Goal: Task Accomplishment & Management: Complete application form

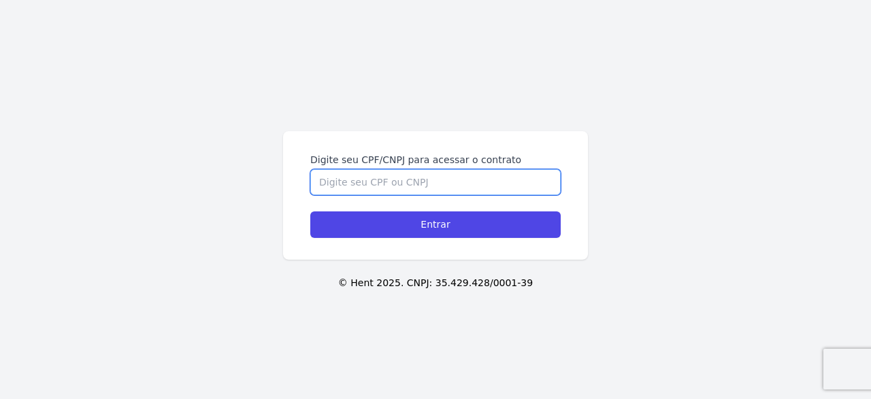
click at [446, 183] on input "Digite seu CPF/CNPJ para acessar o contrato" at bounding box center [435, 182] width 250 height 26
type input "44922226850"
click at [310, 212] on input "Entrar" at bounding box center [435, 225] width 250 height 27
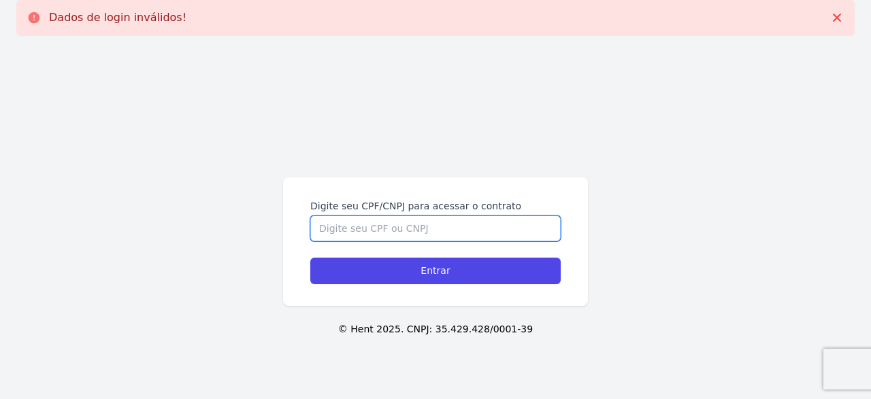
click at [404, 220] on input "Digite seu CPF/CNPJ para acessar o contrato" at bounding box center [435, 229] width 250 height 26
click at [405, 223] on input "Digite seu CPF/CNPJ para acessar o contrato" at bounding box center [435, 229] width 250 height 26
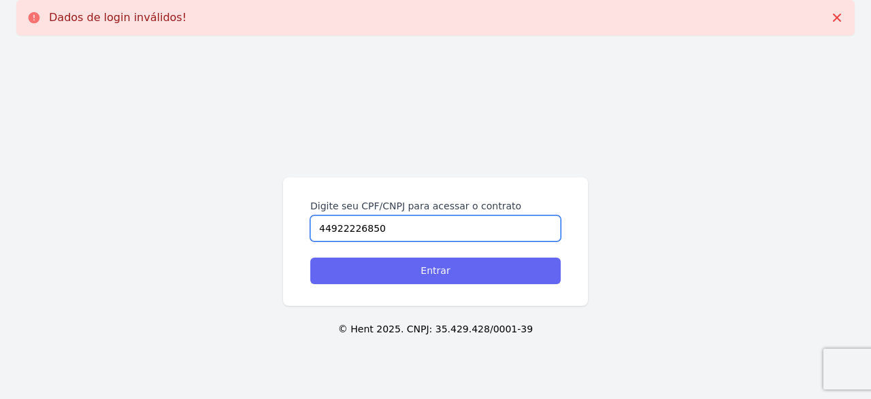
type input "44922226850"
click at [428, 269] on input "Entrar" at bounding box center [435, 271] width 250 height 27
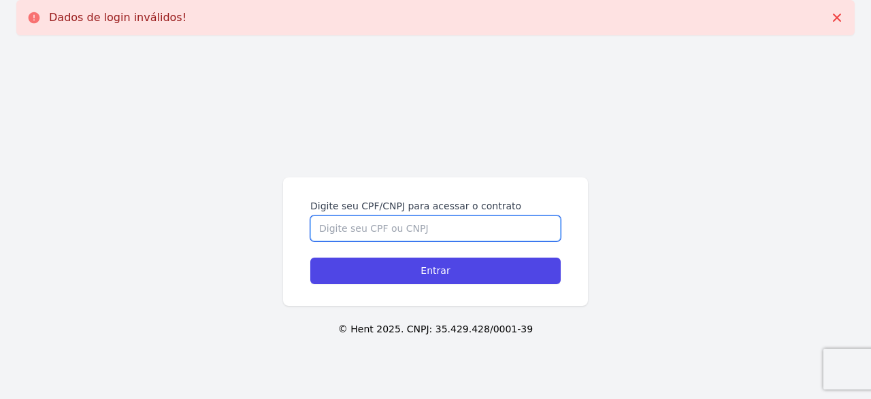
click at [443, 236] on input "Digite seu CPF/CNPJ para acessar o contrato" at bounding box center [435, 229] width 250 height 26
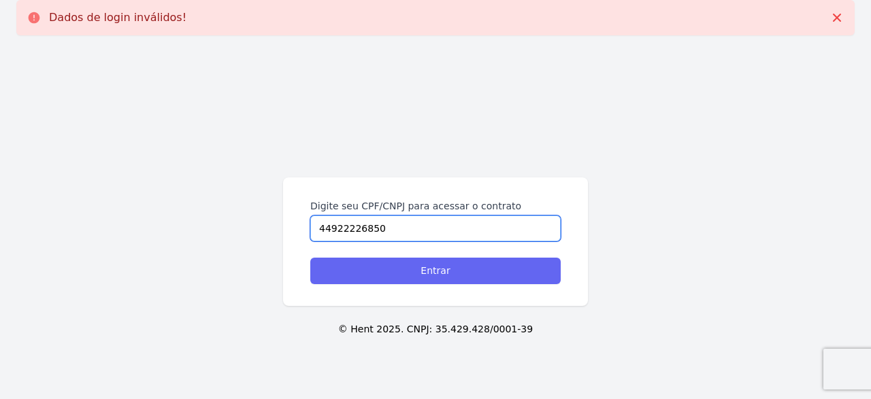
type input "44922226850"
click at [464, 276] on input "Entrar" at bounding box center [435, 271] width 250 height 27
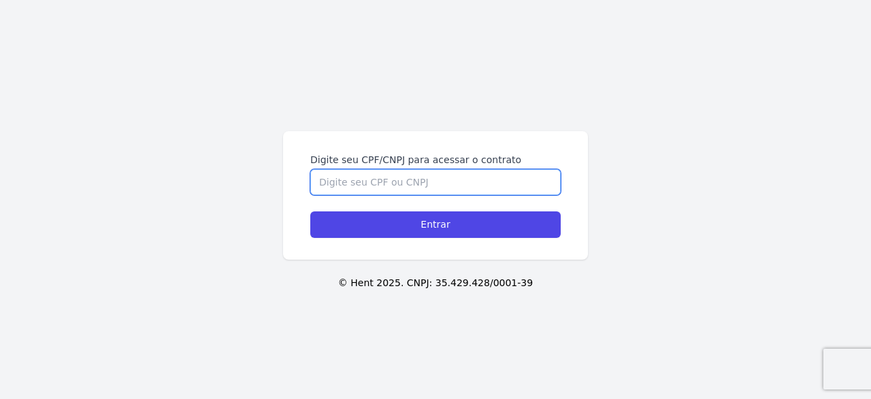
click at [402, 186] on input "Digite seu CPF/CNPJ para acessar o contrato" at bounding box center [435, 182] width 250 height 26
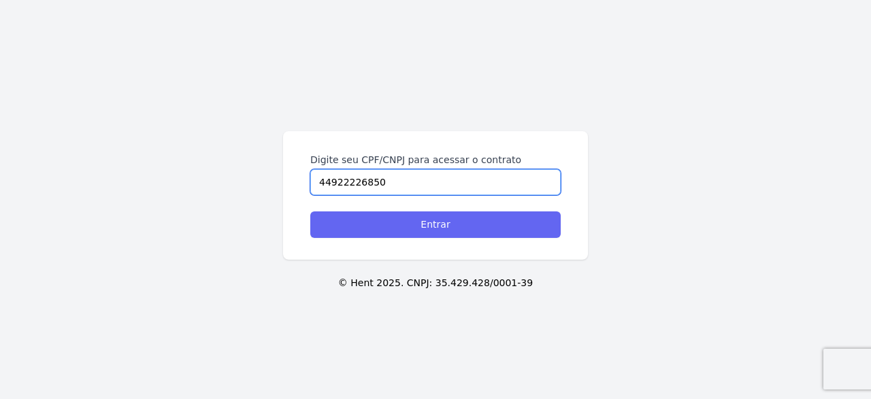
type input "44922226850"
click at [392, 233] on input "Entrar" at bounding box center [435, 225] width 250 height 27
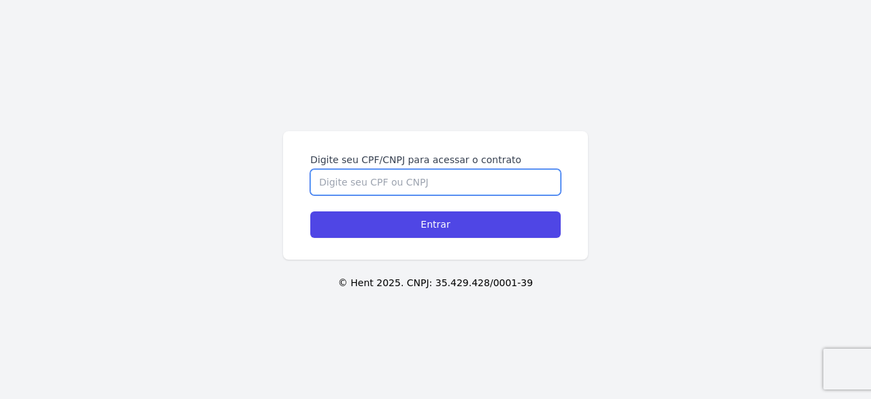
click at [421, 180] on input "Digite seu CPF/CNPJ para acessar o contrato" at bounding box center [435, 182] width 250 height 26
type input "44922226850"
click at [310, 212] on input "Entrar" at bounding box center [435, 225] width 250 height 27
